Goal: Contribute content: Contribute content

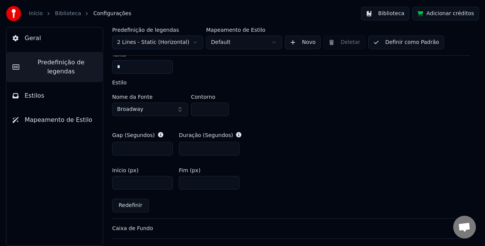
scroll to position [320, 0]
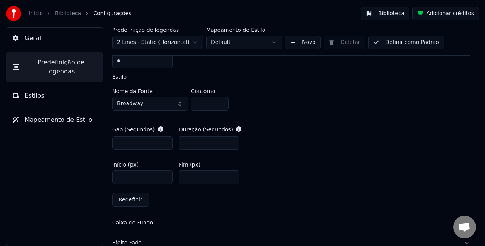
click at [402, 11] on button "Biblioteca" at bounding box center [385, 14] width 48 height 14
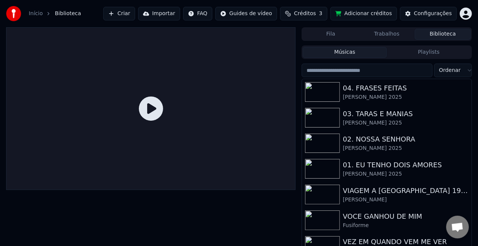
click at [316, 12] on span "Créditos" at bounding box center [305, 14] width 22 height 8
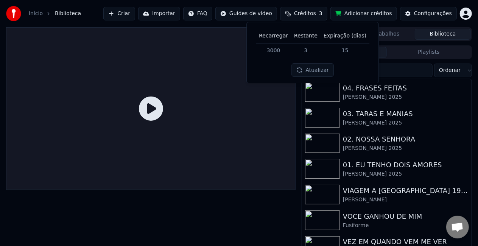
click at [316, 12] on span "Créditos" at bounding box center [305, 14] width 22 height 8
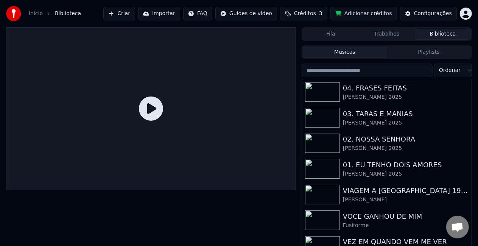
click at [170, 14] on button "Importar" at bounding box center [159, 14] width 42 height 14
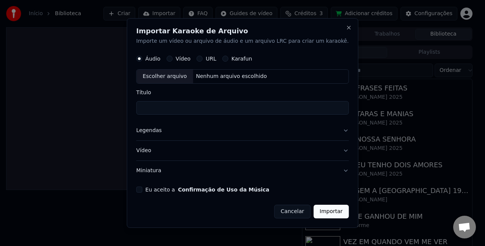
click at [142, 189] on button "Eu aceito a Confirmação de Uso da Música" at bounding box center [139, 190] width 6 height 6
click at [162, 172] on button "Miniatura" at bounding box center [242, 171] width 212 height 20
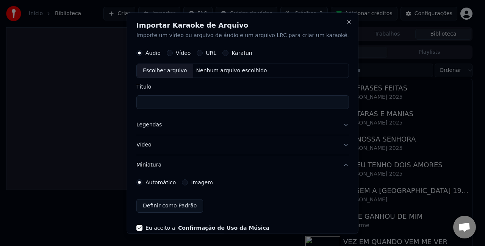
click at [208, 183] on label "Imagem" at bounding box center [202, 182] width 22 height 5
click at [188, 183] on button "Imagem" at bounding box center [185, 182] width 6 height 6
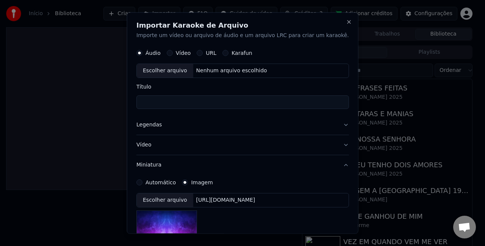
click at [225, 203] on div "[URL][DOMAIN_NAME]" at bounding box center [225, 200] width 65 height 8
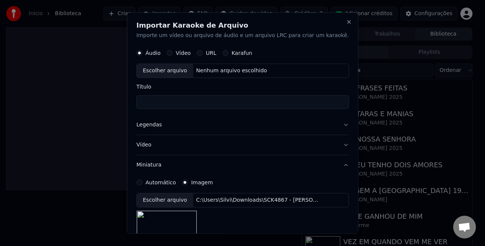
click at [152, 124] on button "Legendas" at bounding box center [242, 125] width 212 height 20
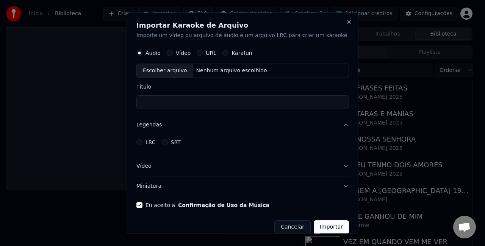
click at [156, 141] on label "LRC" at bounding box center [150, 141] width 10 height 5
click at [142, 141] on button "LRC" at bounding box center [139, 142] width 6 height 6
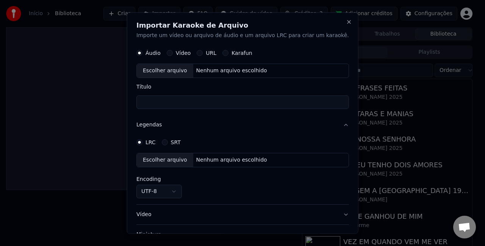
click at [209, 162] on div "Nenhum arquivo escolhido" at bounding box center [231, 160] width 77 height 8
select select "**********"
click at [216, 70] on div "Nenhum arquivo escolhido" at bounding box center [231, 71] width 77 height 8
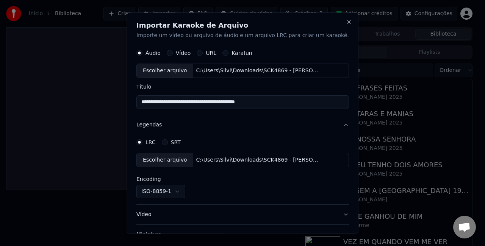
type input "**********"
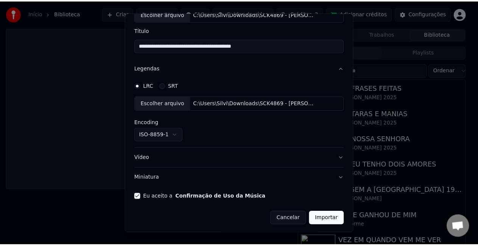
scroll to position [57, 0]
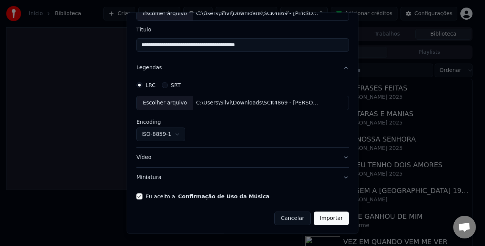
click at [314, 220] on button "Importar" at bounding box center [331, 219] width 35 height 14
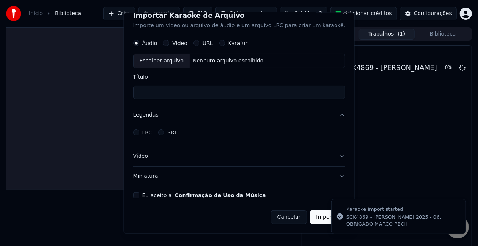
scroll to position [8, 0]
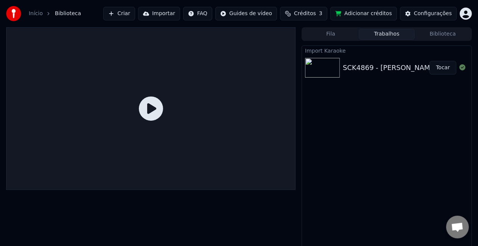
click at [447, 69] on button "Tocar" at bounding box center [443, 68] width 27 height 14
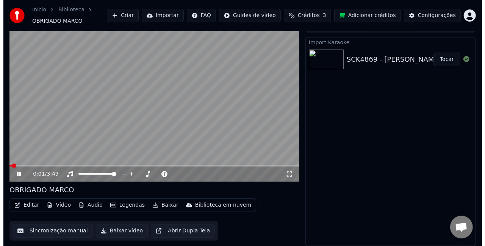
scroll to position [12, 0]
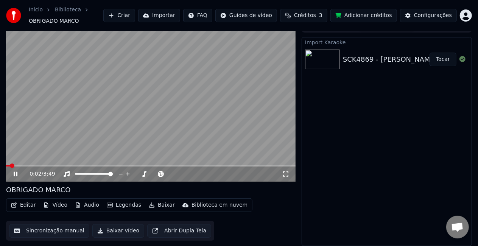
click at [89, 207] on button "Áudio" at bounding box center [87, 205] width 30 height 11
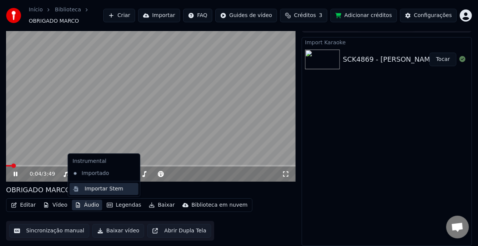
click at [93, 190] on div "Importar Stem" at bounding box center [104, 189] width 39 height 8
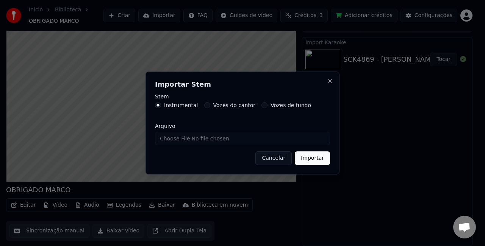
click at [223, 105] on label "Vozes do cantor" at bounding box center [234, 105] width 42 height 5
click at [210, 105] on button "Vozes do cantor" at bounding box center [207, 105] width 6 height 6
click at [219, 138] on input "Arquivo" at bounding box center [242, 139] width 175 height 14
type input "**********"
click at [311, 159] on button "Importar" at bounding box center [312, 158] width 35 height 14
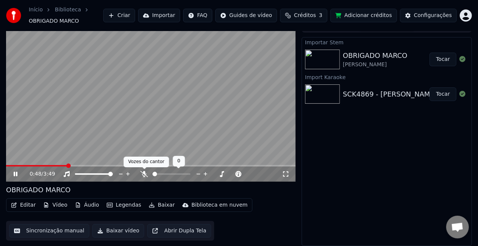
click at [143, 175] on icon at bounding box center [145, 174] width 8 height 6
click at [446, 61] on button "Tocar" at bounding box center [443, 60] width 27 height 14
click at [106, 232] on button "Baixar vídeo" at bounding box center [118, 231] width 52 height 14
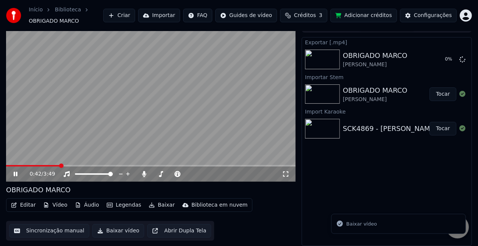
click at [111, 144] on video at bounding box center [151, 100] width 290 height 163
click at [180, 19] on button "Importar" at bounding box center [159, 16] width 42 height 14
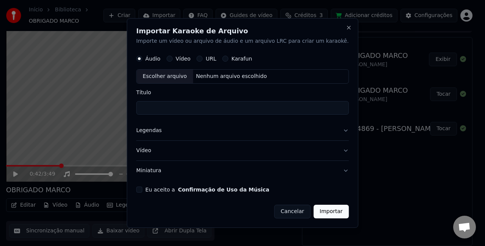
click at [142, 191] on button "Eu aceito a Confirmação de Uso da Música" at bounding box center [139, 190] width 6 height 6
click at [162, 172] on button "Miniatura" at bounding box center [242, 171] width 212 height 20
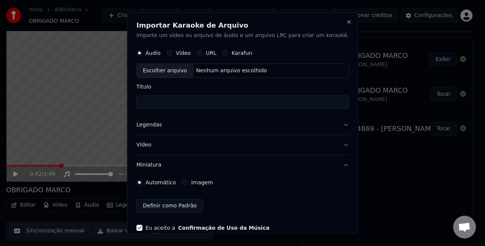
click at [211, 186] on div "Automático Imagem" at bounding box center [242, 182] width 212 height 15
click at [212, 184] on label "Imagem" at bounding box center [202, 182] width 22 height 5
click at [188, 184] on button "Imagem" at bounding box center [185, 182] width 6 height 6
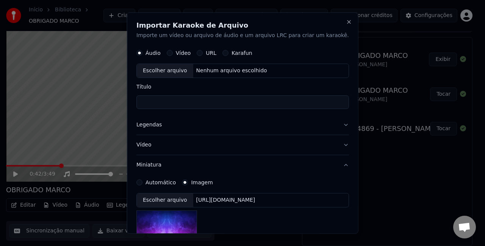
click at [223, 198] on div "[URL][DOMAIN_NAME]" at bounding box center [225, 200] width 65 height 8
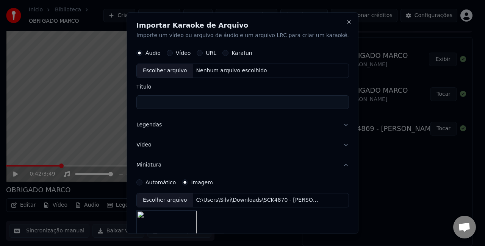
click at [151, 122] on button "Legendas" at bounding box center [242, 125] width 212 height 20
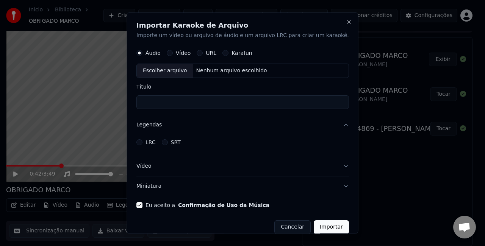
click at [156, 140] on label "LRC" at bounding box center [150, 141] width 10 height 5
click at [142, 140] on button "LRC" at bounding box center [139, 142] width 6 height 6
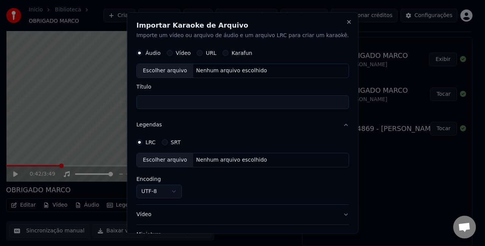
click at [218, 158] on div "Nenhum arquivo escolhido" at bounding box center [231, 160] width 77 height 8
select select "**********"
click at [246, 73] on div "Nenhum arquivo escolhido" at bounding box center [231, 71] width 77 height 8
type input "**********"
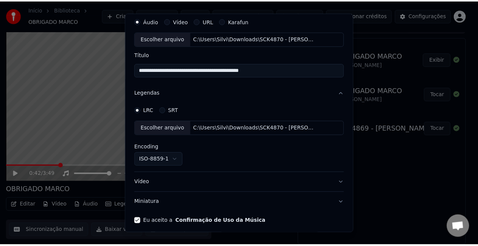
scroll to position [57, 0]
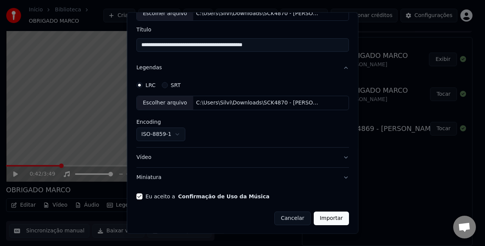
click at [322, 221] on button "Importar" at bounding box center [331, 219] width 35 height 14
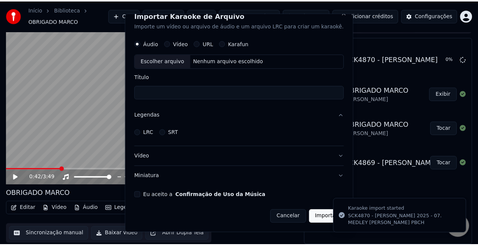
scroll to position [8, 0]
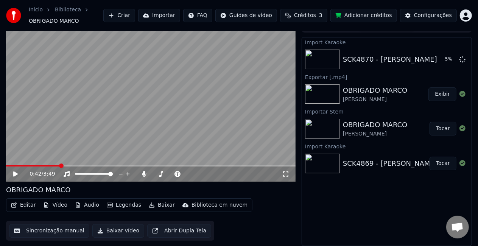
click at [440, 96] on button "Exibir" at bounding box center [443, 94] width 28 height 14
click at [440, 63] on button "Tocar" at bounding box center [443, 60] width 27 height 14
click at [88, 205] on button "Áudio" at bounding box center [87, 205] width 30 height 11
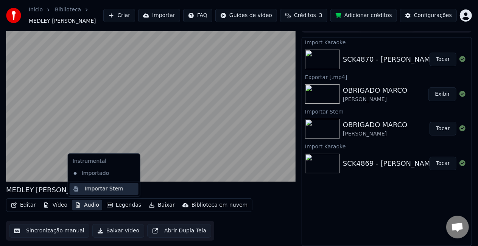
click at [101, 189] on div "Importar Stem" at bounding box center [104, 189] width 39 height 8
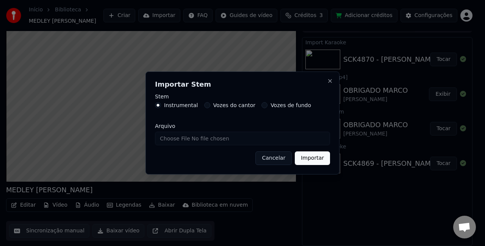
click at [234, 107] on label "Vozes do cantor" at bounding box center [234, 105] width 42 height 5
click at [210, 107] on button "Vozes do cantor" at bounding box center [207, 105] width 6 height 6
click at [221, 141] on input "Arquivo" at bounding box center [242, 139] width 175 height 14
type input "**********"
click at [321, 160] on button "Importar" at bounding box center [312, 158] width 35 height 14
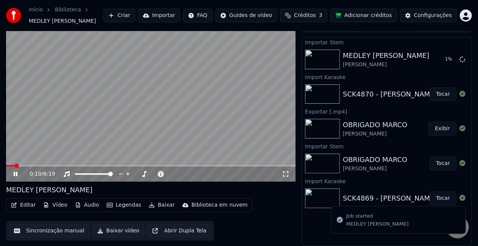
click at [159, 133] on video at bounding box center [151, 100] width 290 height 163
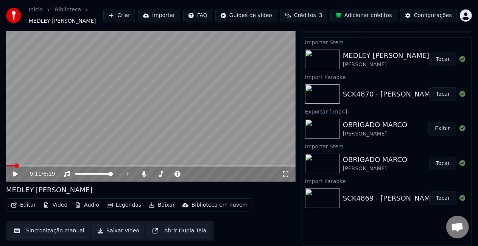
click at [441, 59] on button "Tocar" at bounding box center [443, 60] width 27 height 14
click at [23, 205] on button "Editar" at bounding box center [23, 205] width 31 height 11
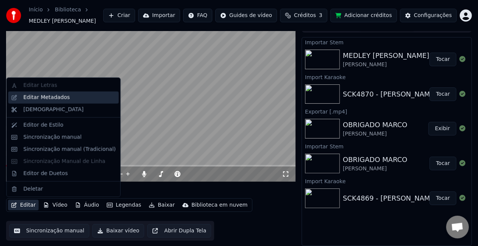
click at [52, 97] on div "Editar Metadados" at bounding box center [46, 98] width 47 height 8
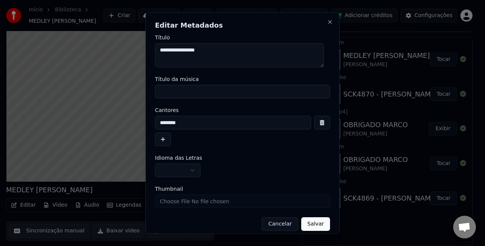
drag, startPoint x: 222, startPoint y: 48, endPoint x: 34, endPoint y: 33, distance: 188.4
click at [37, 33] on body "Início Biblioteca MEDLEY [PERSON_NAME] Importar FAQ Guides de vídeo Créditos 3 …" at bounding box center [239, 111] width 478 height 246
paste textarea "**********"
type textarea "**********"
click at [190, 90] on input "Título da música" at bounding box center [242, 92] width 175 height 14
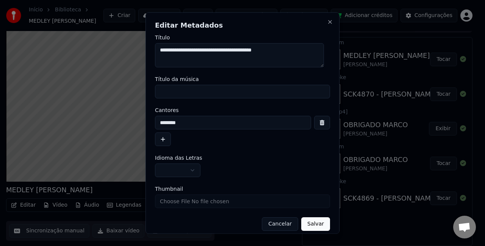
paste input "**********"
drag, startPoint x: 225, startPoint y: 92, endPoint x: -33, endPoint y: 44, distance: 261.8
click at [0, 44] on html "Início Biblioteca MEDLEY [PERSON_NAME] Importar FAQ Guides de vídeo Créditos 3 …" at bounding box center [242, 111] width 485 height 246
type input "**********"
drag, startPoint x: 197, startPoint y: 125, endPoint x: 35, endPoint y: 80, distance: 168.2
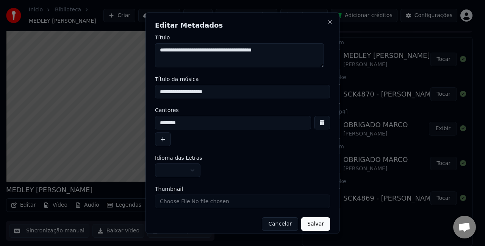
click at [36, 80] on body "Início Biblioteca MEDLEY [PERSON_NAME] Importar FAQ Guides de vídeo Créditos 3 …" at bounding box center [239, 111] width 478 height 246
paste input "**********"
drag, startPoint x: 184, startPoint y: 122, endPoint x: 23, endPoint y: 82, distance: 165.9
click at [30, 87] on body "Início Biblioteca MEDLEY [PERSON_NAME] Importar FAQ Guides de vídeo Créditos 3 …" at bounding box center [239, 111] width 478 height 246
drag, startPoint x: 281, startPoint y: 125, endPoint x: 195, endPoint y: 132, distance: 85.9
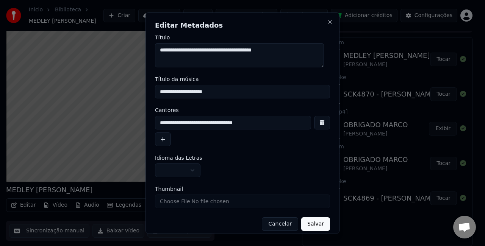
click at [195, 132] on div "**********" at bounding box center [242, 131] width 175 height 30
type input "**********"
click at [188, 171] on button "button" at bounding box center [177, 171] width 45 height 14
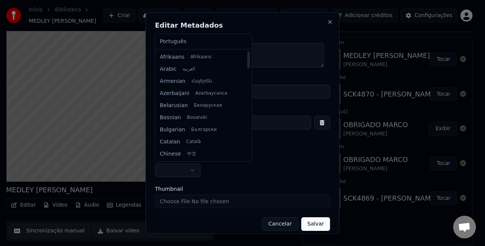
select select "**"
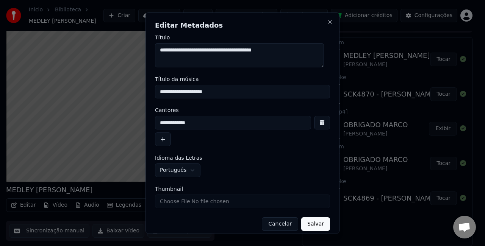
click at [308, 226] on button "Salvar" at bounding box center [315, 224] width 29 height 14
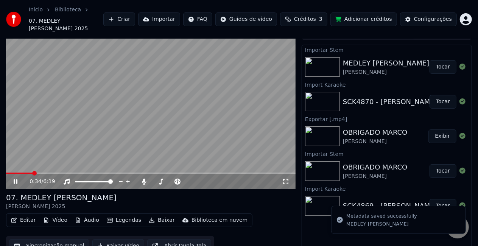
scroll to position [22, 0]
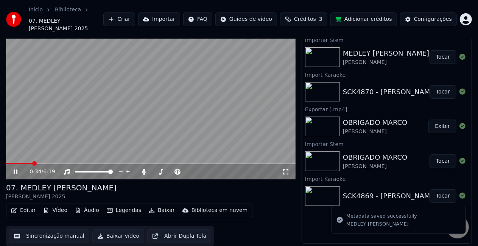
click at [117, 236] on button "Baixar vídeo" at bounding box center [118, 237] width 52 height 14
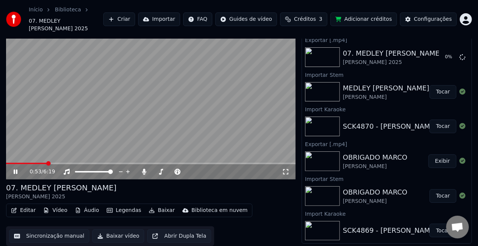
click at [170, 92] on video at bounding box center [151, 98] width 290 height 163
click at [180, 19] on button "Importar" at bounding box center [159, 19] width 42 height 14
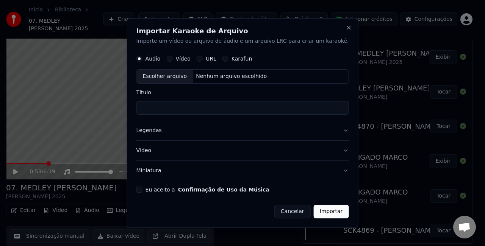
click at [142, 190] on button "Eu aceito a Confirmação de Uso da Música" at bounding box center [139, 190] width 6 height 6
click at [155, 171] on button "Miniatura" at bounding box center [242, 171] width 212 height 20
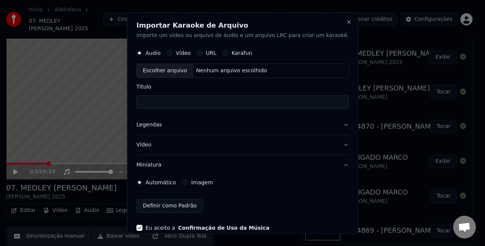
click at [210, 181] on label "Imagem" at bounding box center [202, 182] width 22 height 5
click at [188, 181] on button "Imagem" at bounding box center [185, 182] width 6 height 6
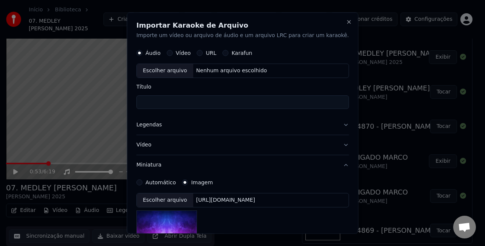
click at [235, 198] on div "[URL][DOMAIN_NAME]" at bounding box center [225, 200] width 65 height 8
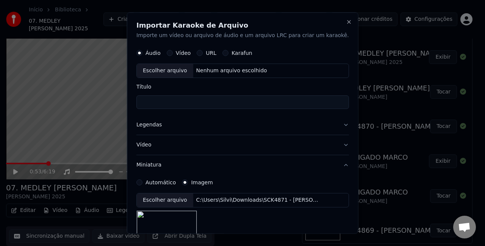
click at [155, 120] on button "Legendas" at bounding box center [242, 125] width 212 height 20
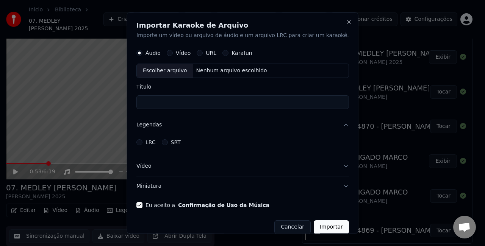
click at [156, 139] on label "LRC" at bounding box center [150, 141] width 10 height 5
click at [142, 139] on button "LRC" at bounding box center [139, 142] width 6 height 6
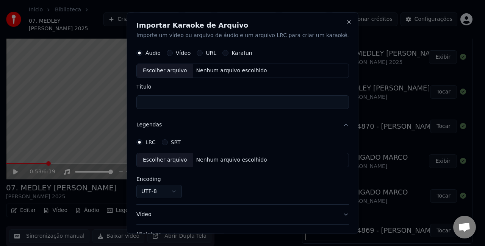
click at [209, 158] on div "Nenhum arquivo escolhido" at bounding box center [231, 160] width 77 height 8
select select "**********"
click at [218, 71] on div "Nenhum arquivo escolhido" at bounding box center [231, 71] width 77 height 8
type input "**********"
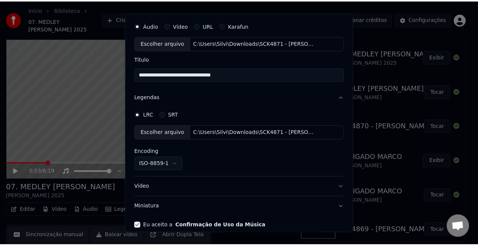
scroll to position [57, 0]
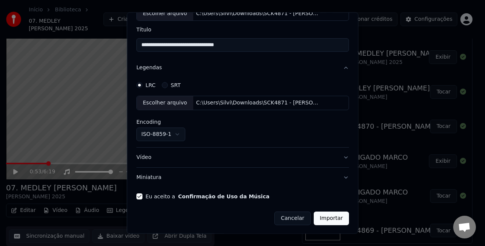
click at [314, 219] on button "Importar" at bounding box center [331, 219] width 35 height 14
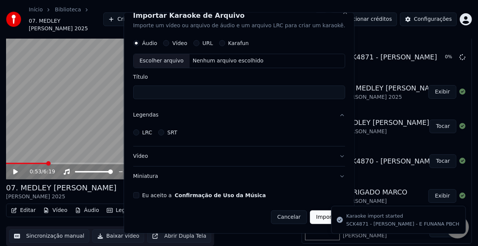
scroll to position [8, 0]
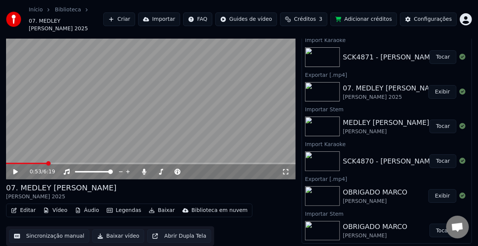
click at [437, 59] on button "Tocar" at bounding box center [443, 57] width 27 height 14
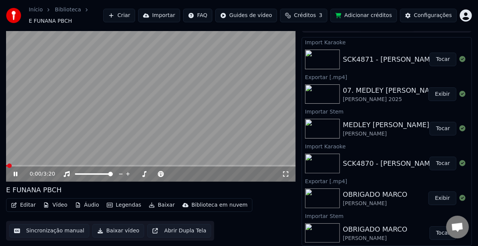
click at [115, 130] on video at bounding box center [151, 100] width 290 height 163
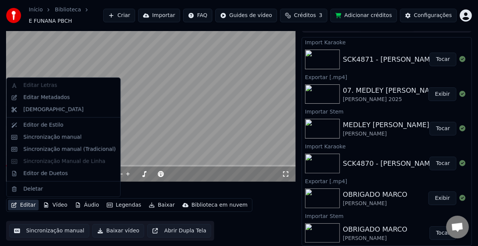
click at [26, 205] on button "Editar" at bounding box center [23, 205] width 31 height 11
click at [275, 219] on div "Editar Vídeo Áudio Legendas Baixar Biblioteca em nuvem Sincronização manual Bai…" at bounding box center [151, 219] width 290 height 42
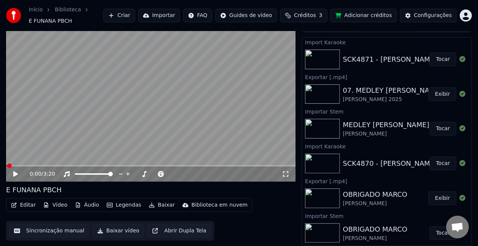
click at [29, 205] on button "Editar" at bounding box center [23, 205] width 31 height 11
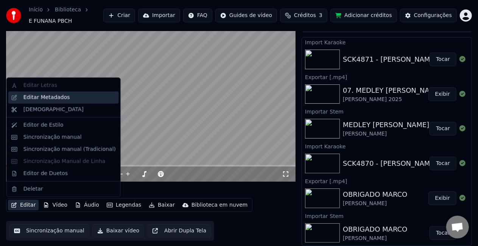
click at [67, 98] on div "Editar Metadados" at bounding box center [69, 98] width 92 height 8
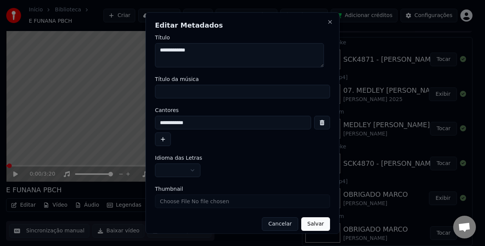
drag, startPoint x: 211, startPoint y: 46, endPoint x: 11, endPoint y: -9, distance: 207.7
click at [11, 0] on html "Início Biblioteca E FUNANA PBCH Criar Importar FAQ Guides de vídeo Créditos 3 A…" at bounding box center [242, 111] width 485 height 246
type textarea "**********"
click at [187, 89] on input "Título da música" at bounding box center [242, 92] width 175 height 14
paste input "**********"
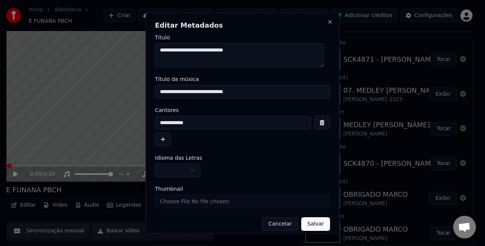
drag, startPoint x: 219, startPoint y: 91, endPoint x: 15, endPoint y: 55, distance: 206.6
click at [15, 55] on body "Início Biblioteca E FUNANA PBCH Criar Importar FAQ Guides de vídeo Créditos 3 A…" at bounding box center [239, 111] width 478 height 246
type input "********"
drag, startPoint x: 207, startPoint y: 120, endPoint x: -82, endPoint y: 50, distance: 297.5
click at [0, 50] on html "Início Biblioteca E FUNANA PBCH Criar Importar FAQ Guides de vídeo Créditos 3 A…" at bounding box center [242, 111] width 485 height 246
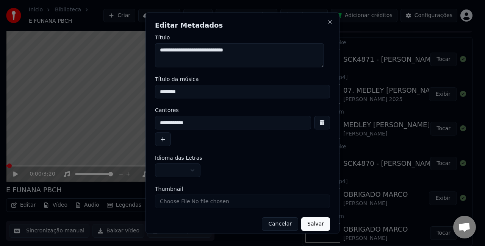
paste input "**********"
type input "**********"
click at [173, 171] on button "button" at bounding box center [177, 171] width 45 height 14
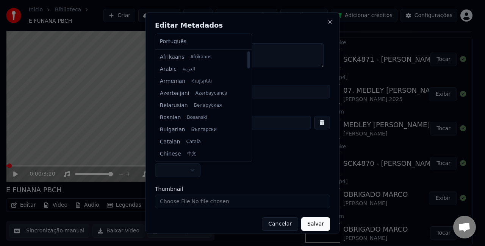
select select "**"
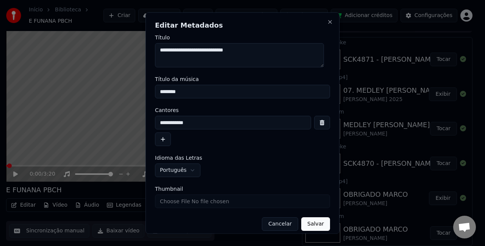
click at [303, 223] on button "Salvar" at bounding box center [315, 224] width 29 height 14
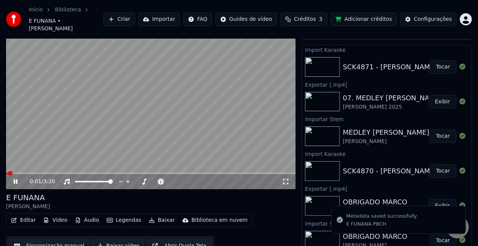
click at [177, 120] on video at bounding box center [151, 108] width 290 height 163
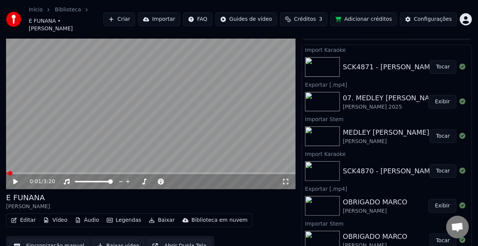
click at [442, 62] on button "Tocar" at bounding box center [443, 67] width 27 height 14
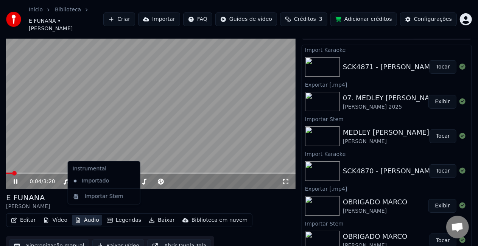
click at [87, 215] on button "Áudio" at bounding box center [87, 220] width 30 height 11
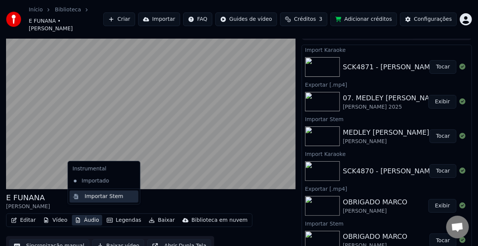
click at [95, 199] on div "Importar Stem" at bounding box center [104, 197] width 39 height 8
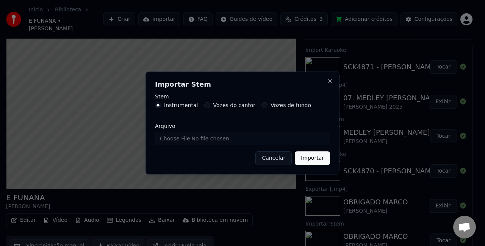
click at [235, 104] on label "Vozes do cantor" at bounding box center [234, 105] width 42 height 5
click at [210, 104] on button "Vozes do cantor" at bounding box center [207, 105] width 6 height 6
click at [233, 139] on input "Arquivo" at bounding box center [242, 139] width 175 height 14
type input "**********"
click at [300, 160] on button "Importar" at bounding box center [312, 158] width 35 height 14
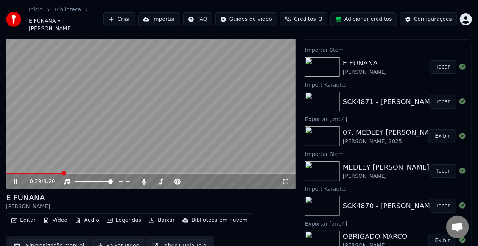
click at [436, 60] on button "Tocar" at bounding box center [443, 67] width 27 height 14
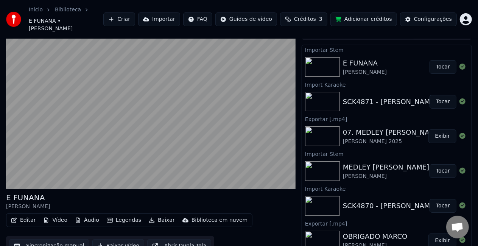
click at [126, 240] on button "Baixar vídeo" at bounding box center [118, 246] width 52 height 14
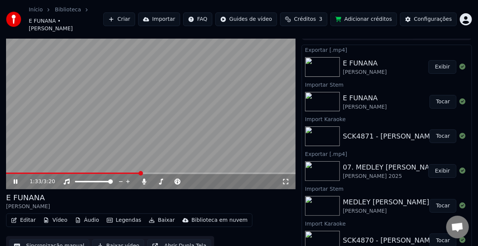
click at [156, 77] on video at bounding box center [151, 108] width 290 height 163
click at [435, 60] on button "Exibir" at bounding box center [443, 67] width 28 height 14
